Goal: Task Accomplishment & Management: Manage account settings

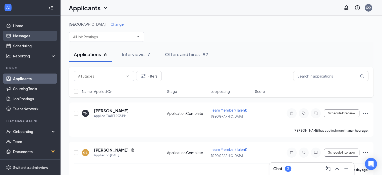
click at [21, 38] on link "Messages" at bounding box center [34, 36] width 43 height 10
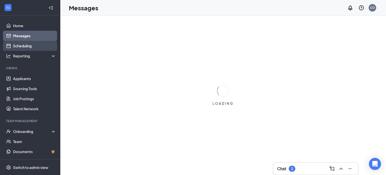
click at [23, 46] on link "Scheduling" at bounding box center [34, 46] width 43 height 10
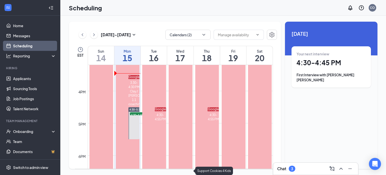
scroll to position [490, 0]
click at [309, 167] on div "Chat 3" at bounding box center [315, 168] width 77 height 8
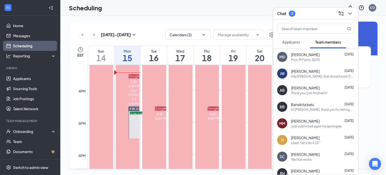
click at [301, 43] on button "Applicants" at bounding box center [291, 42] width 28 height 13
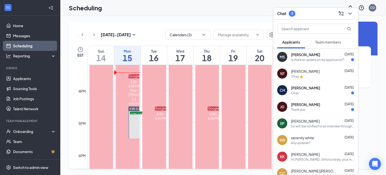
click at [318, 107] on div "Thank you" at bounding box center [322, 109] width 63 height 4
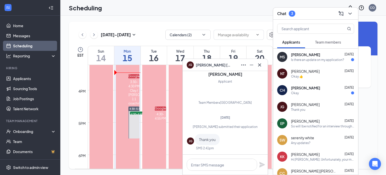
click at [310, 92] on div "Okay" at bounding box center [322, 93] width 63 height 4
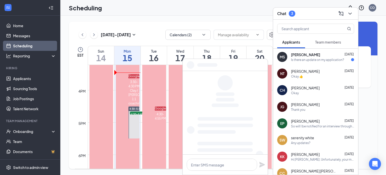
click at [313, 61] on div "Is there an update on my application?" at bounding box center [317, 60] width 53 height 4
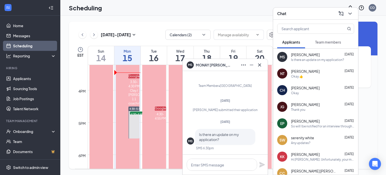
click at [222, 67] on div "[PERSON_NAME]" at bounding box center [225, 65] width 77 height 8
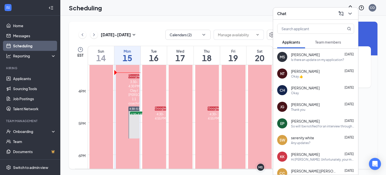
click at [316, 17] on div "Chat" at bounding box center [315, 14] width 77 height 8
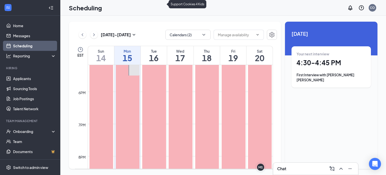
scroll to position [495, 0]
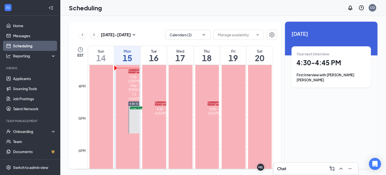
click at [80, 33] on icon "ChevronLeft" at bounding box center [82, 35] width 5 height 6
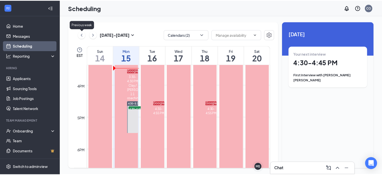
scroll to position [247, 0]
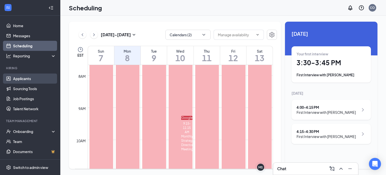
click at [19, 78] on link "Applicants" at bounding box center [34, 78] width 43 height 10
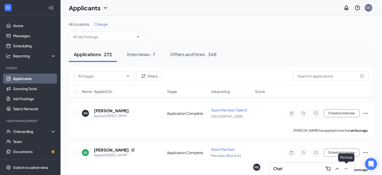
click at [347, 169] on icon "Minimize" at bounding box center [346, 168] width 6 height 6
click at [101, 24] on span "Change" at bounding box center [100, 24] width 13 height 5
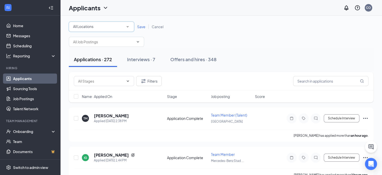
click at [105, 30] on div "All Locations All Locations" at bounding box center [101, 27] width 65 height 10
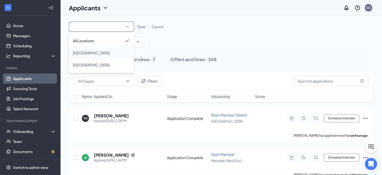
click at [101, 54] on div "[GEOGRAPHIC_DATA]" at bounding box center [101, 53] width 57 height 6
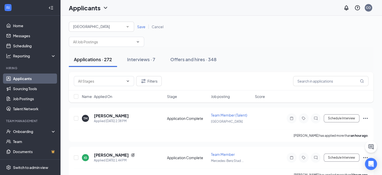
click at [141, 28] on span "Save" at bounding box center [141, 26] width 8 height 5
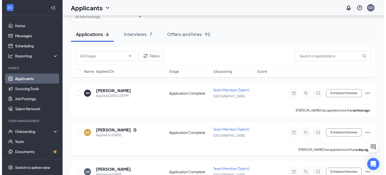
scroll to position [21, 0]
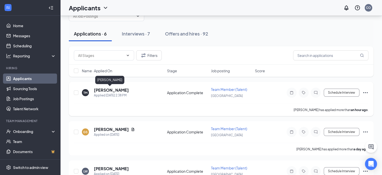
click at [113, 89] on h5 "[PERSON_NAME]" at bounding box center [111, 90] width 35 height 6
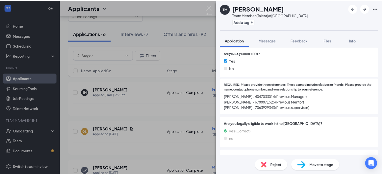
scroll to position [564, 0]
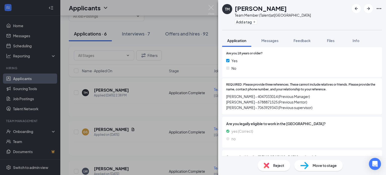
click at [189, 105] on div "TM [PERSON_NAME] Team Member (Talent) at [GEOGRAPHIC_DATA] Add a tag Applicatio…" at bounding box center [193, 87] width 386 height 175
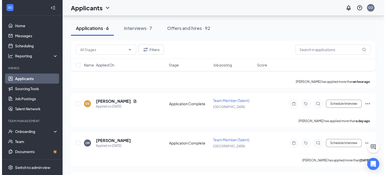
scroll to position [55, 0]
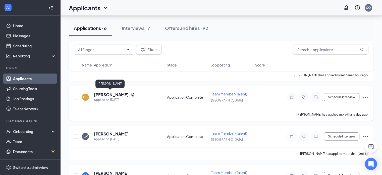
click at [113, 94] on h5 "[PERSON_NAME]" at bounding box center [111, 95] width 35 height 6
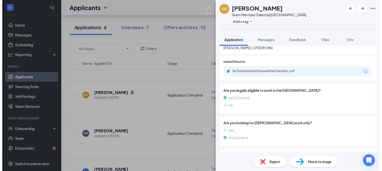
scroll to position [560, 0]
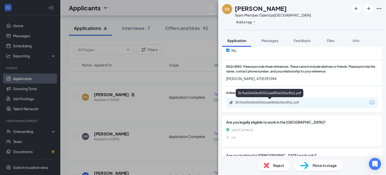
click at [277, 102] on div "3b7bdd3e42bd03361ee085eb20ac8fa1.pdf" at bounding box center [270, 102] width 70 height 4
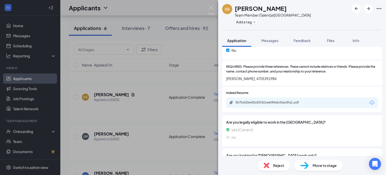
click at [185, 69] on div "GS [PERSON_NAME] Team Member (Talent) at [GEOGRAPHIC_DATA] Add a tag Applicatio…" at bounding box center [193, 87] width 386 height 175
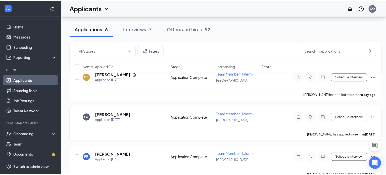
scroll to position [77, 0]
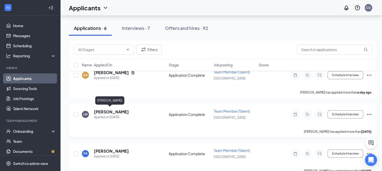
click at [110, 109] on h5 "[PERSON_NAME]" at bounding box center [111, 112] width 35 height 6
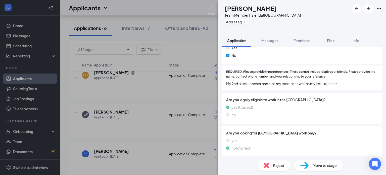
scroll to position [604, 0]
click at [274, 166] on span "Reject" at bounding box center [278, 165] width 11 height 6
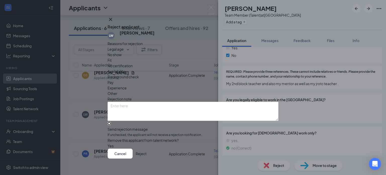
click at [111, 122] on input "Send rejection message If unchecked, the applicant will not receive a rejection…" at bounding box center [109, 123] width 3 height 3
checkbox input "true"
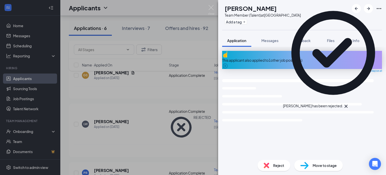
click at [151, 137] on div "PR [PERSON_NAME] Team Member (Talent) at [GEOGRAPHIC_DATA] Add a tag Applicatio…" at bounding box center [193, 87] width 386 height 175
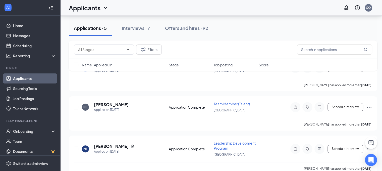
scroll to position [130, 0]
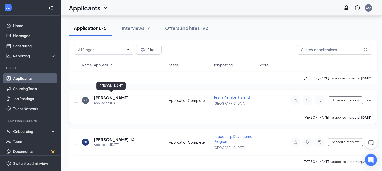
click at [116, 95] on h5 "[PERSON_NAME]" at bounding box center [111, 98] width 35 height 6
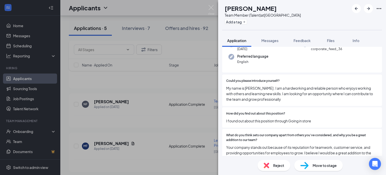
scroll to position [46, 0]
click at [187, 127] on div "NF [PERSON_NAME] Team Member (Talent) at [GEOGRAPHIC_DATA] Add a tag Applicatio…" at bounding box center [193, 87] width 386 height 175
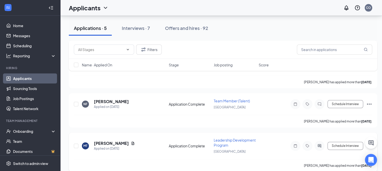
click at [121, 142] on h5 "[PERSON_NAME]" at bounding box center [111, 144] width 35 height 6
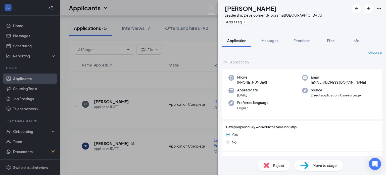
click at [328, 78] on span "Email" at bounding box center [338, 77] width 55 height 5
click at [328, 81] on span "[EMAIL_ADDRESS][DOMAIN_NAME]" at bounding box center [338, 82] width 55 height 5
copy span "[EMAIL_ADDRESS][DOMAIN_NAME]"
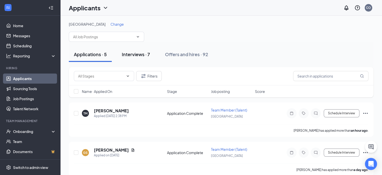
click at [139, 57] on button "Interviews · 7" at bounding box center [136, 54] width 38 height 15
